Goal: Find specific page/section: Find specific page/section

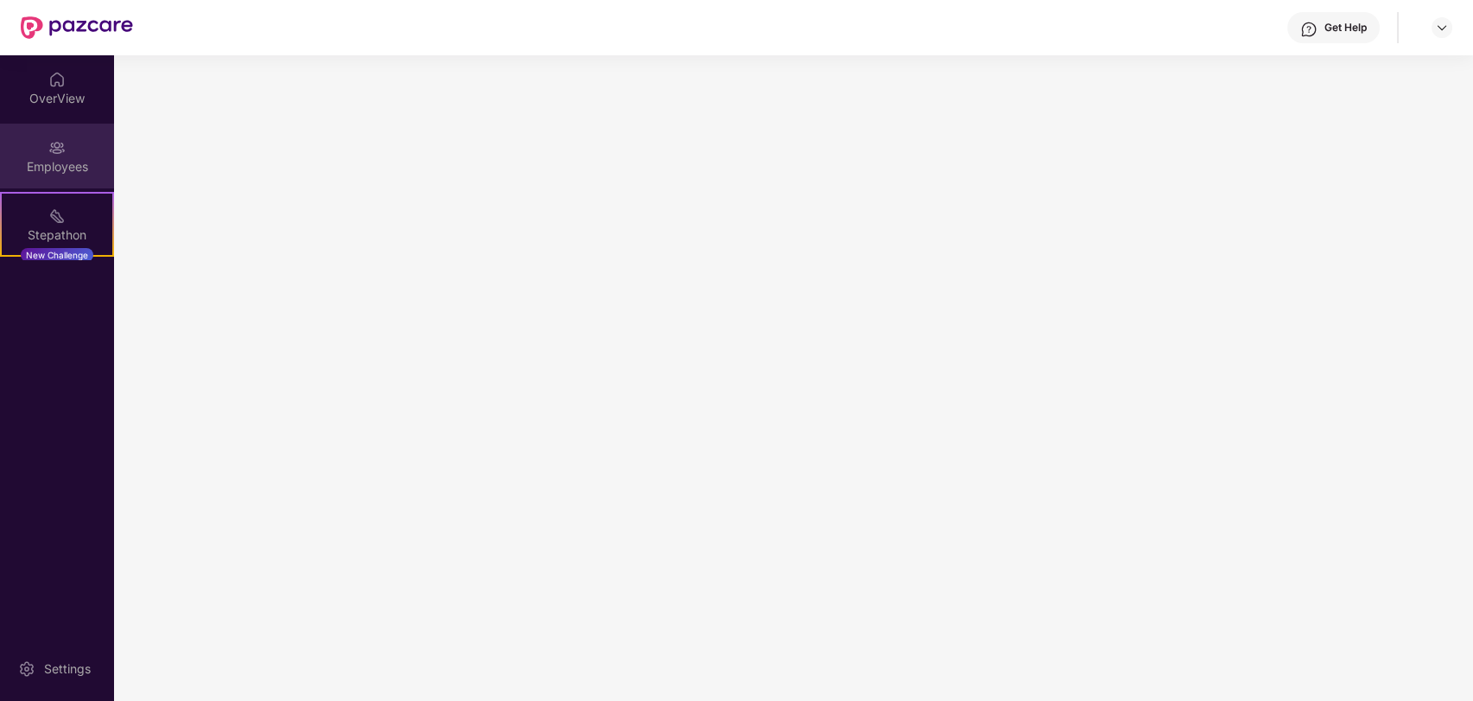
click at [59, 158] on div "Employees" at bounding box center [57, 166] width 114 height 17
click at [59, 135] on div "Employees" at bounding box center [57, 156] width 114 height 65
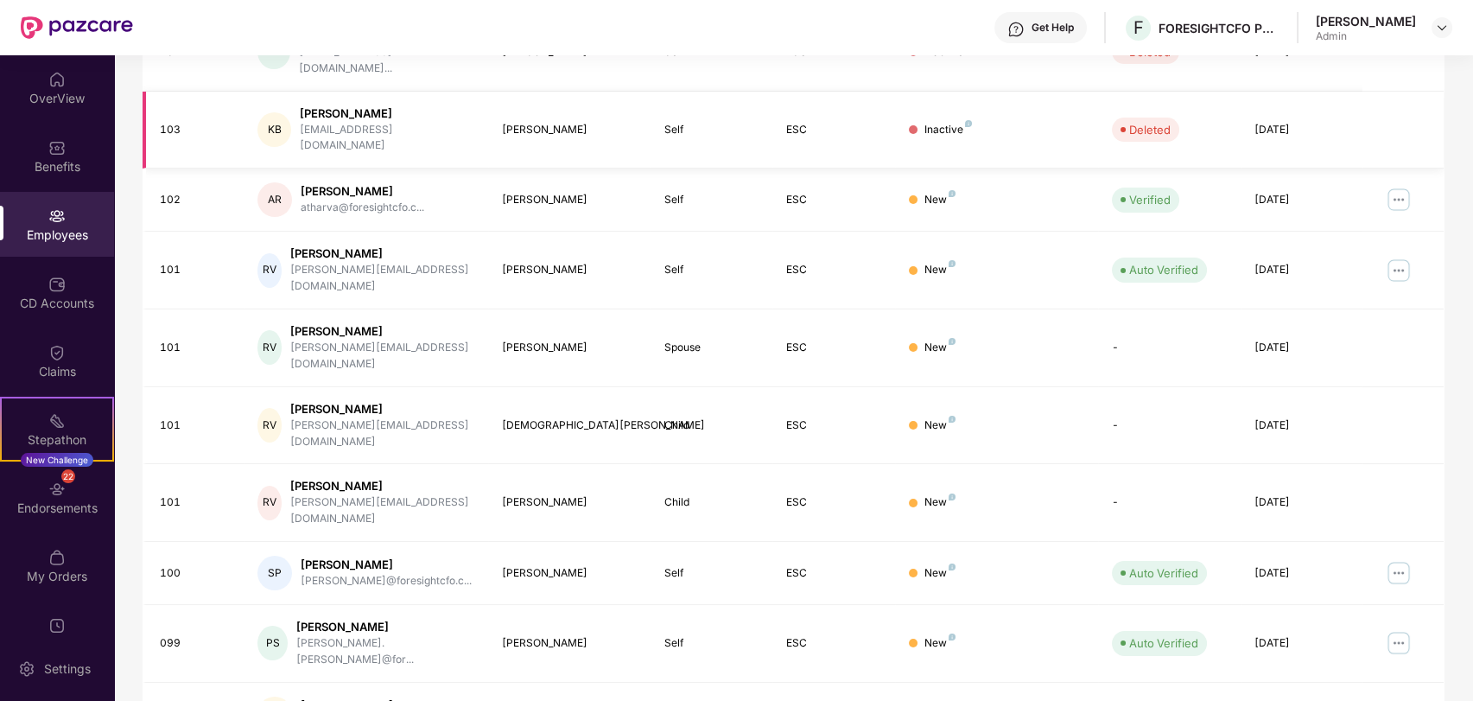
scroll to position [360, 0]
